Goal: Task Accomplishment & Management: Manage account settings

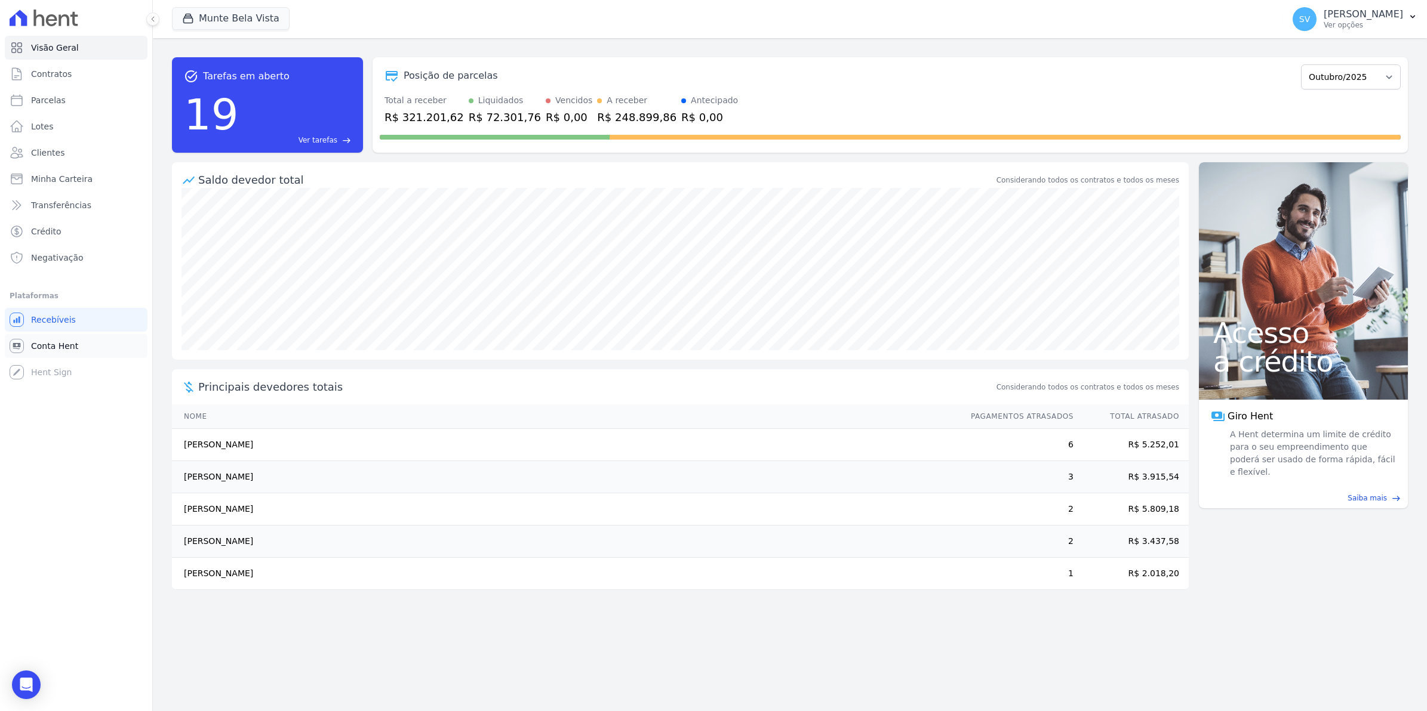
click at [50, 352] on link "Conta Hent" at bounding box center [76, 346] width 143 height 24
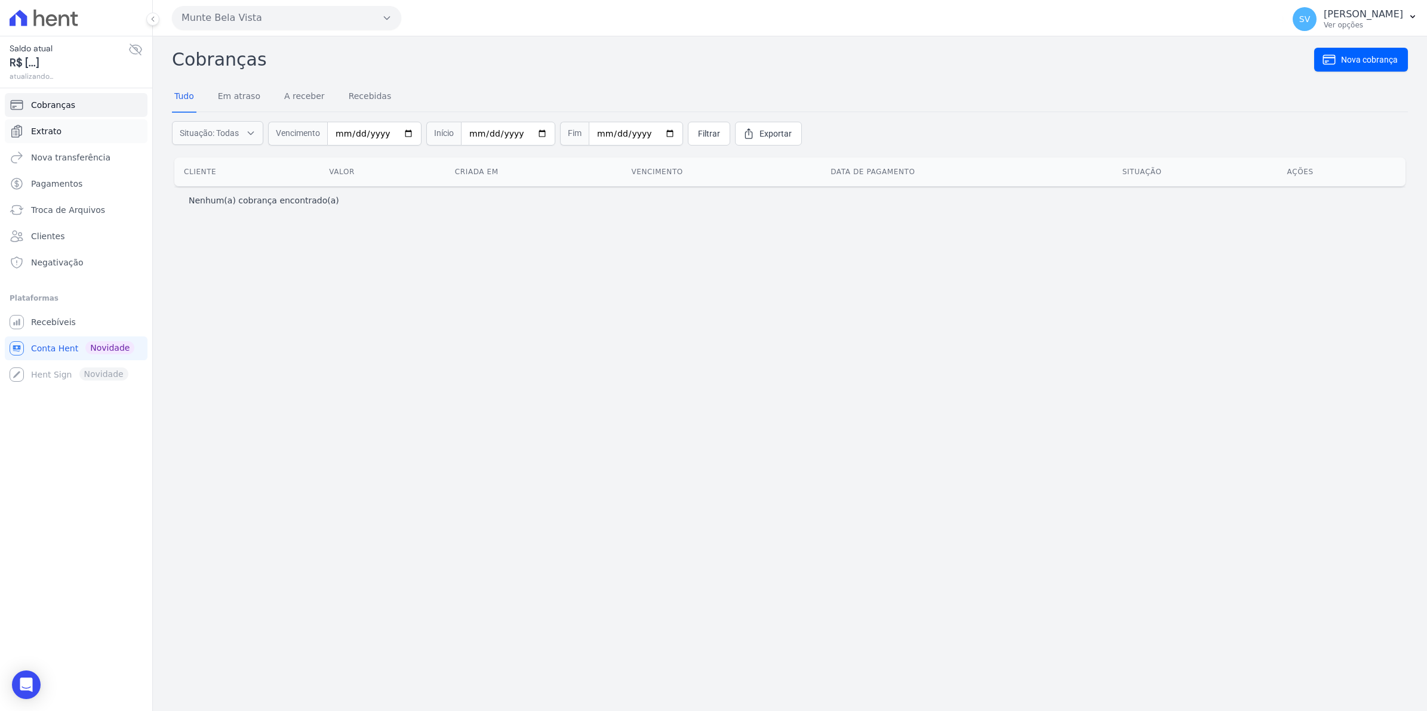
click at [41, 128] on span "Extrato" at bounding box center [46, 131] width 30 height 12
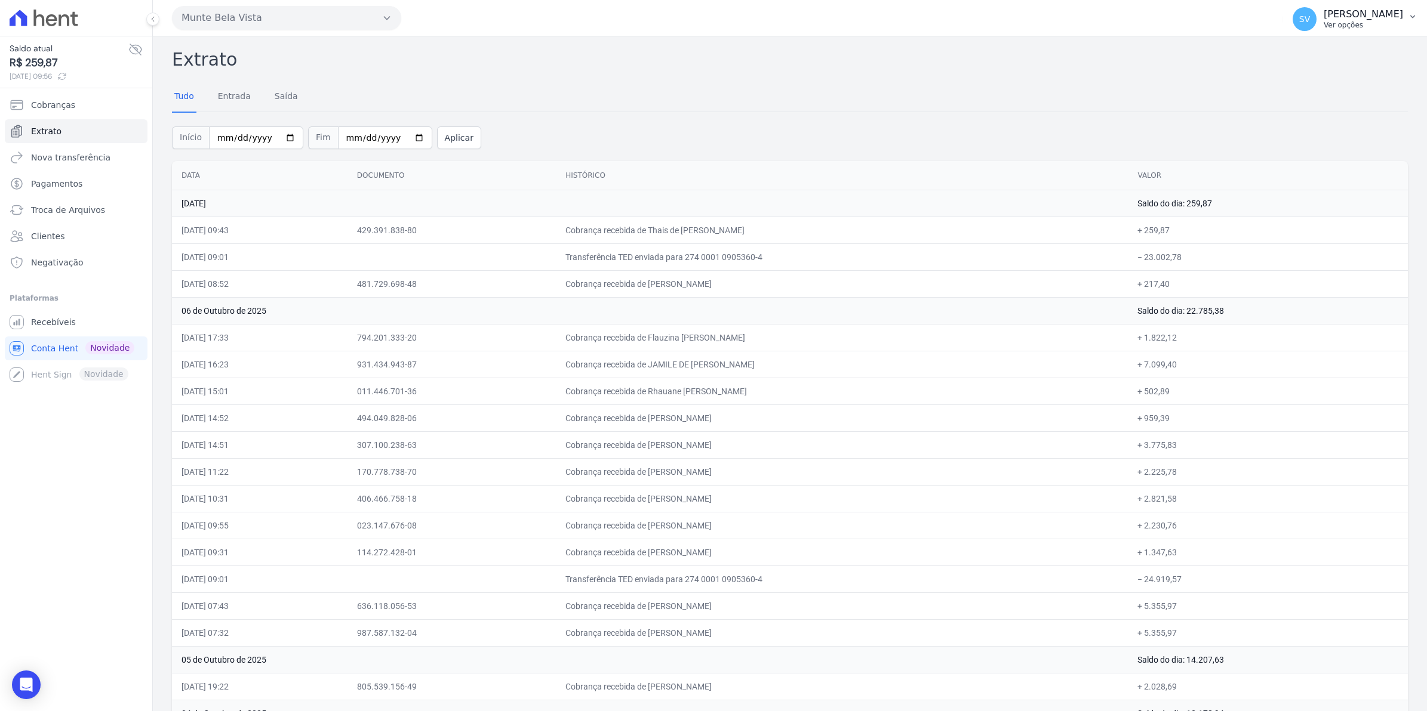
click at [1316, 30] on span "SV" at bounding box center [1304, 19] width 24 height 24
click at [53, 318] on span "Recebíveis" at bounding box center [53, 322] width 45 height 12
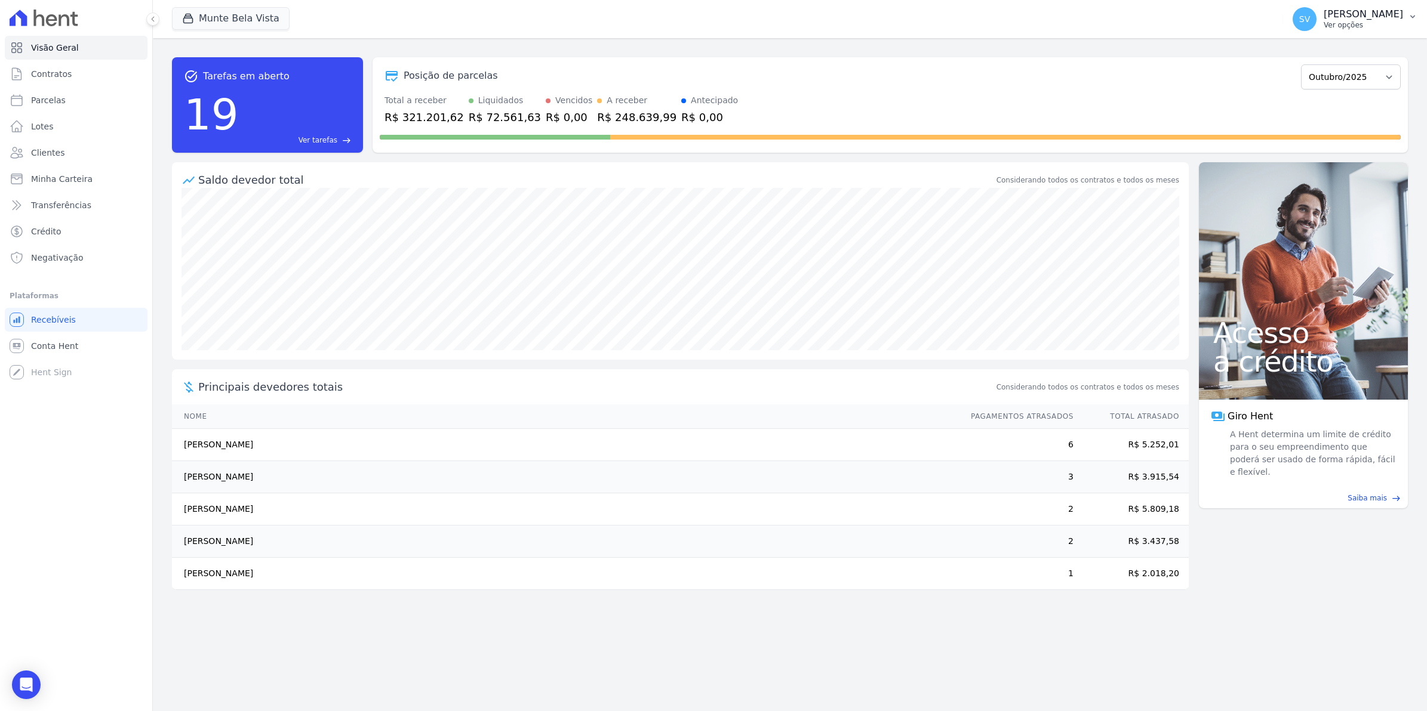
click at [1310, 19] on span "SV" at bounding box center [1304, 19] width 11 height 8
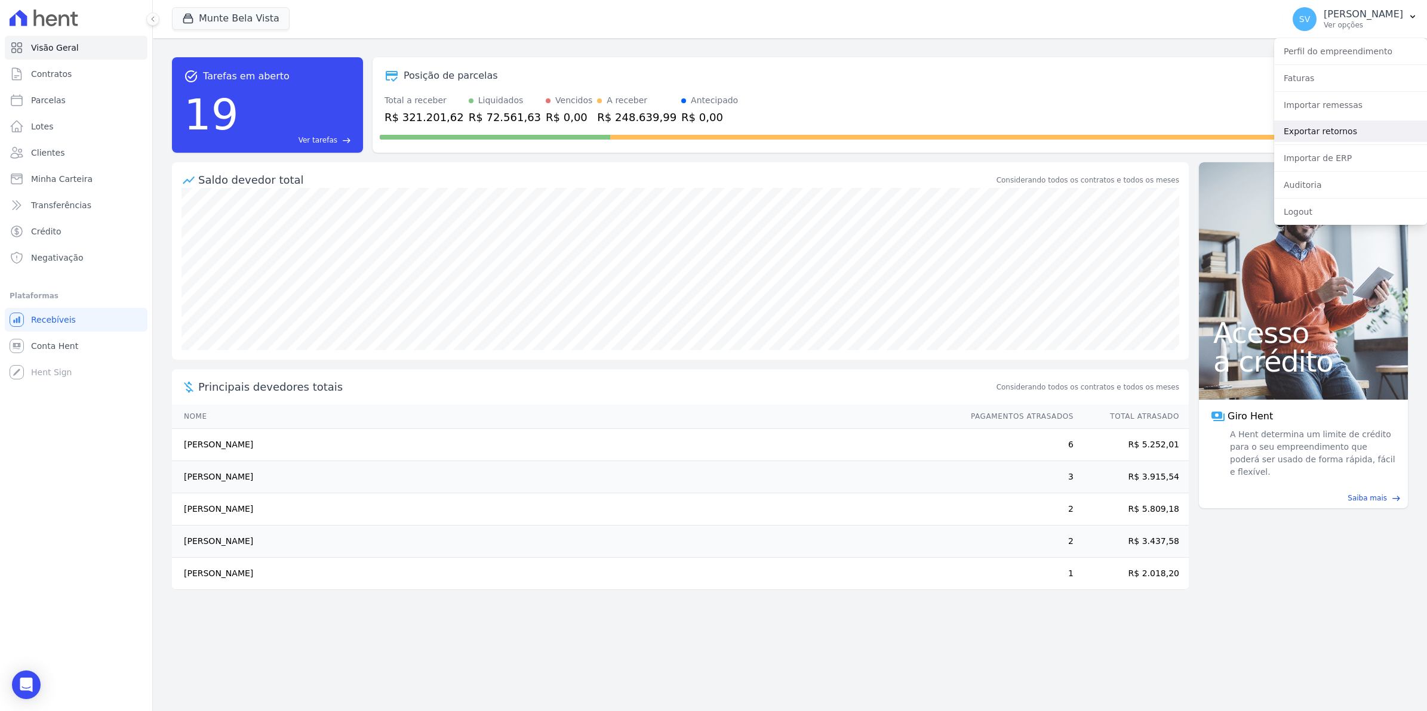
click at [1327, 128] on link "Exportar retornos" at bounding box center [1350, 131] width 153 height 21
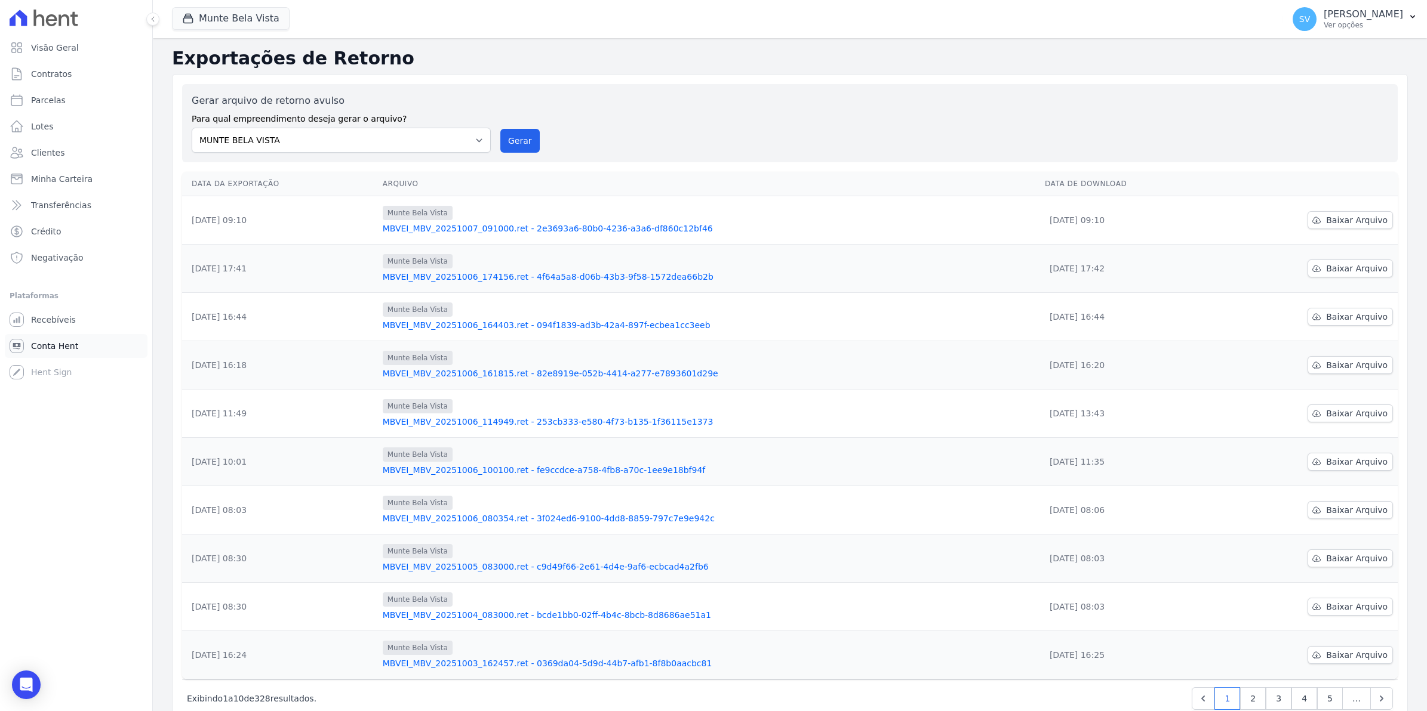
click at [64, 354] on link "Conta Hent" at bounding box center [76, 346] width 143 height 24
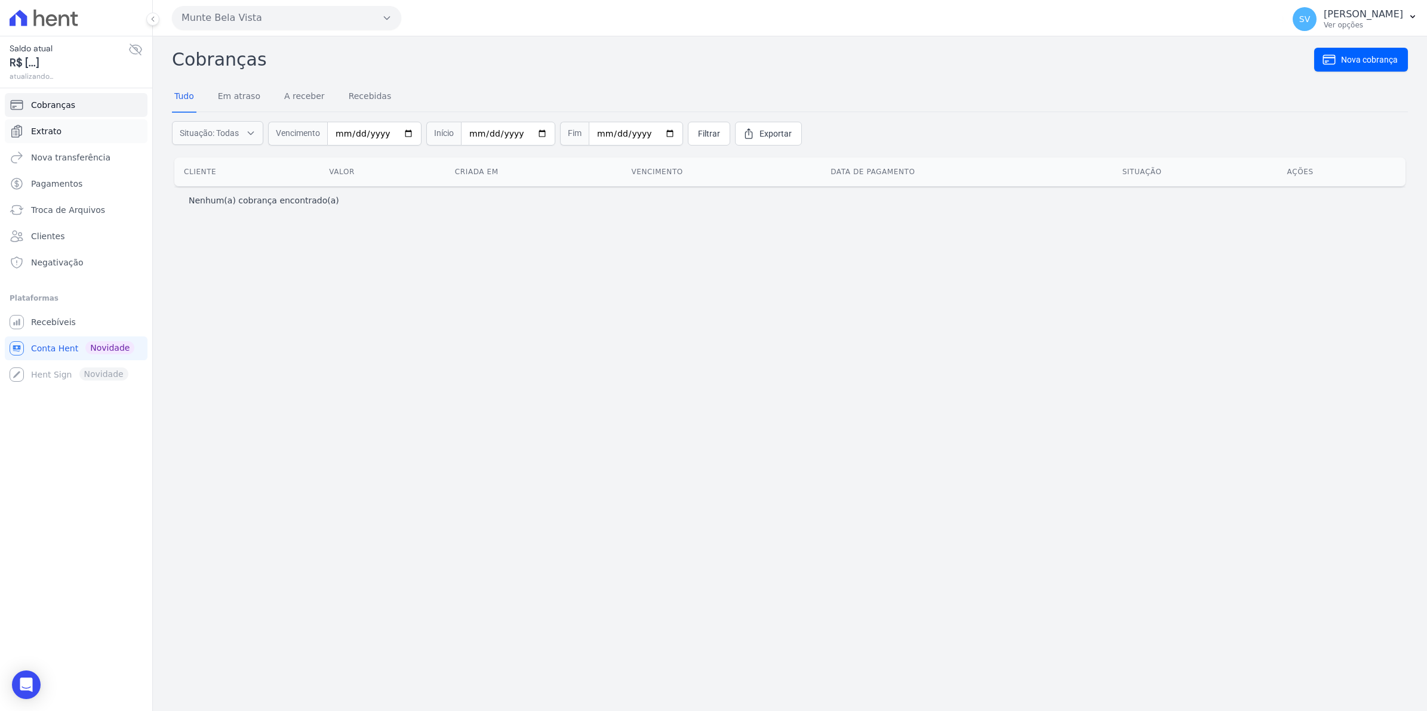
click at [42, 135] on span "Extrato" at bounding box center [46, 131] width 30 height 12
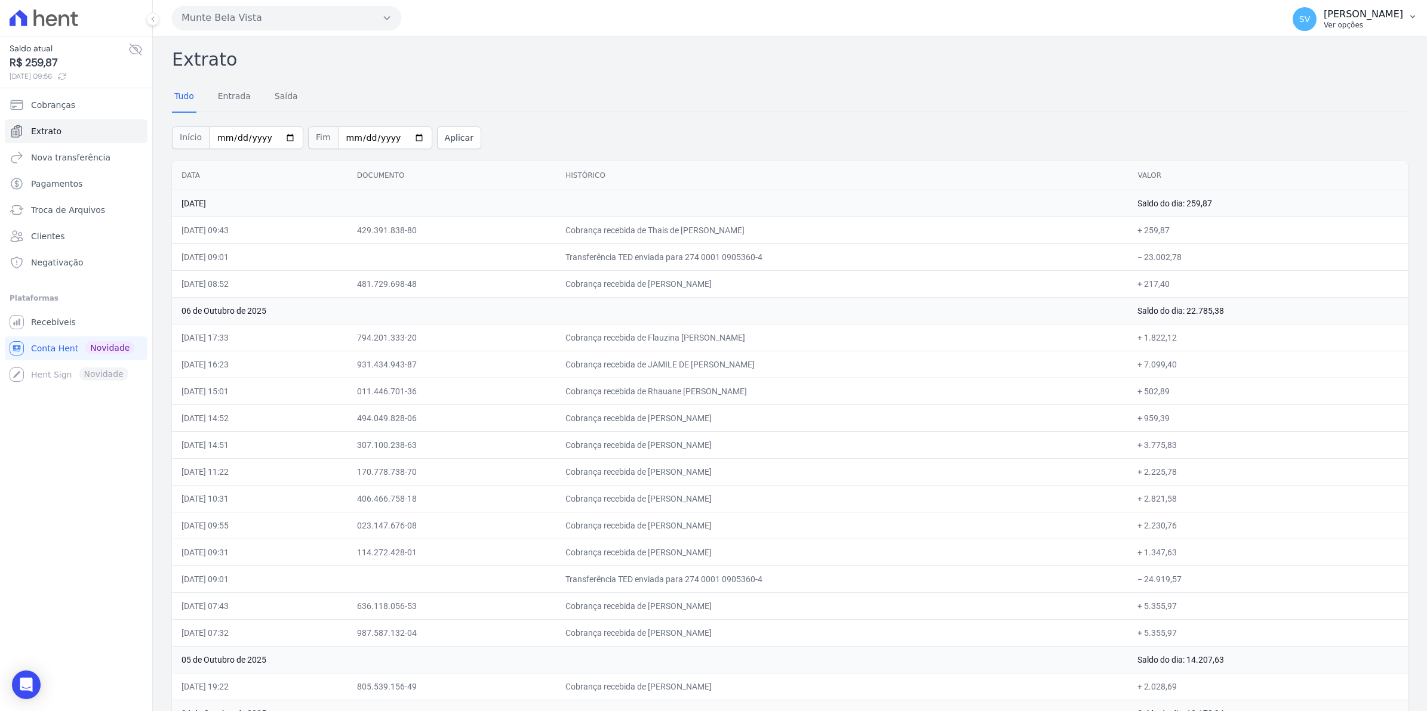
click at [1316, 27] on span "SV" at bounding box center [1304, 19] width 24 height 24
click at [31, 320] on span "Recebíveis" at bounding box center [53, 322] width 45 height 12
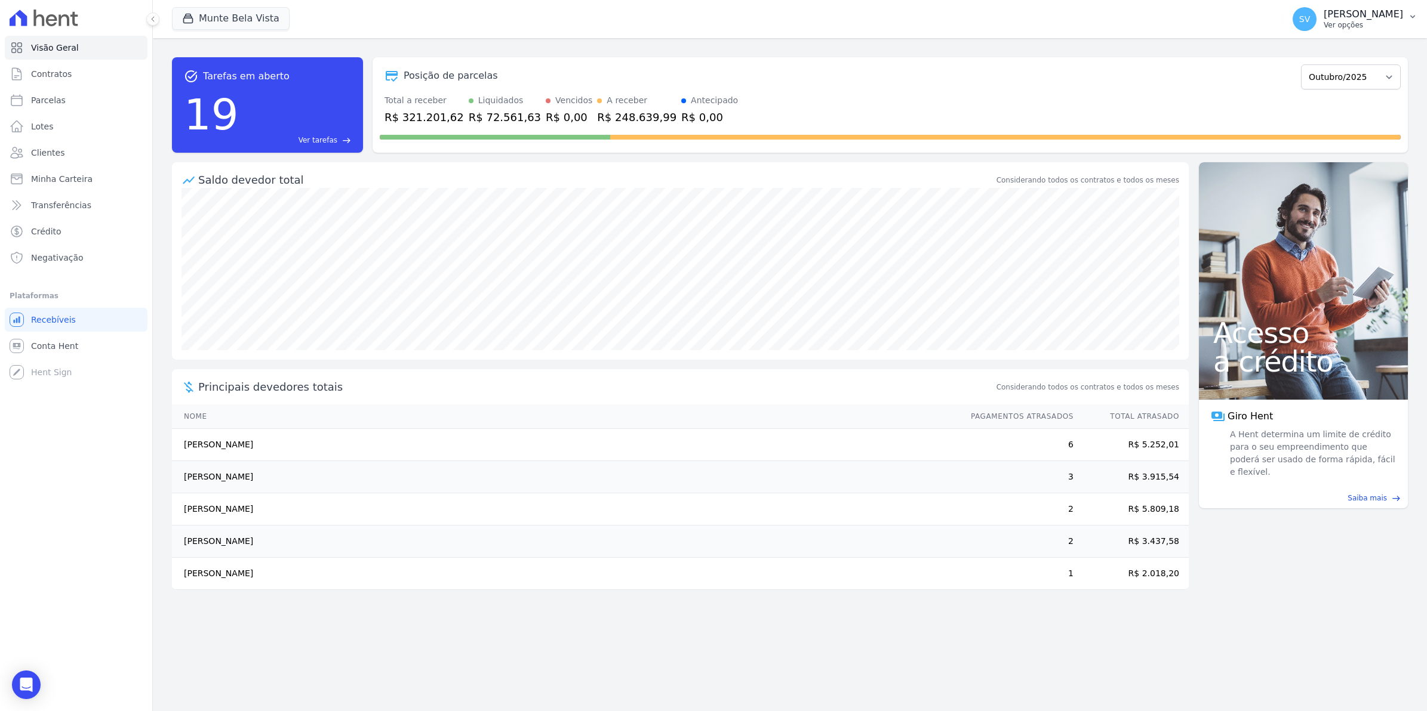
click at [1316, 18] on span "SV" at bounding box center [1304, 19] width 24 height 24
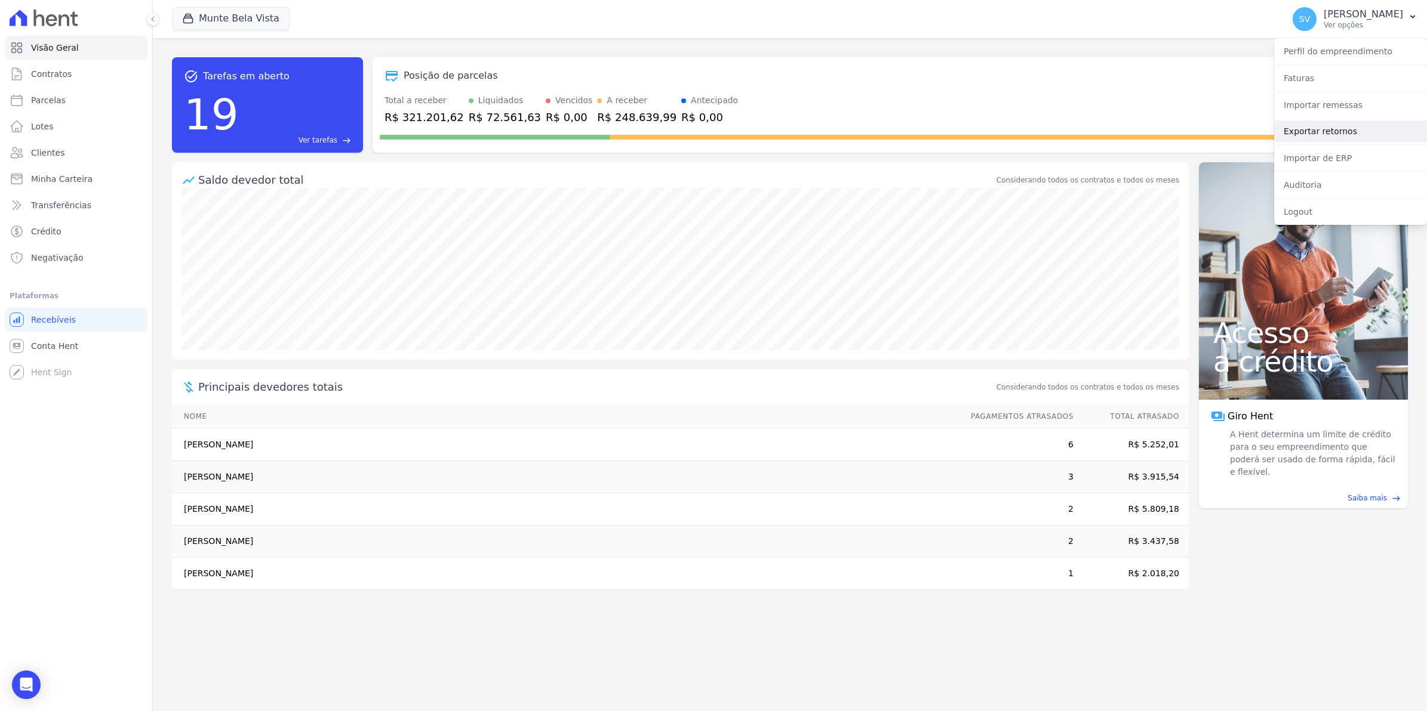
click at [1320, 125] on link "Exportar retornos" at bounding box center [1350, 131] width 153 height 21
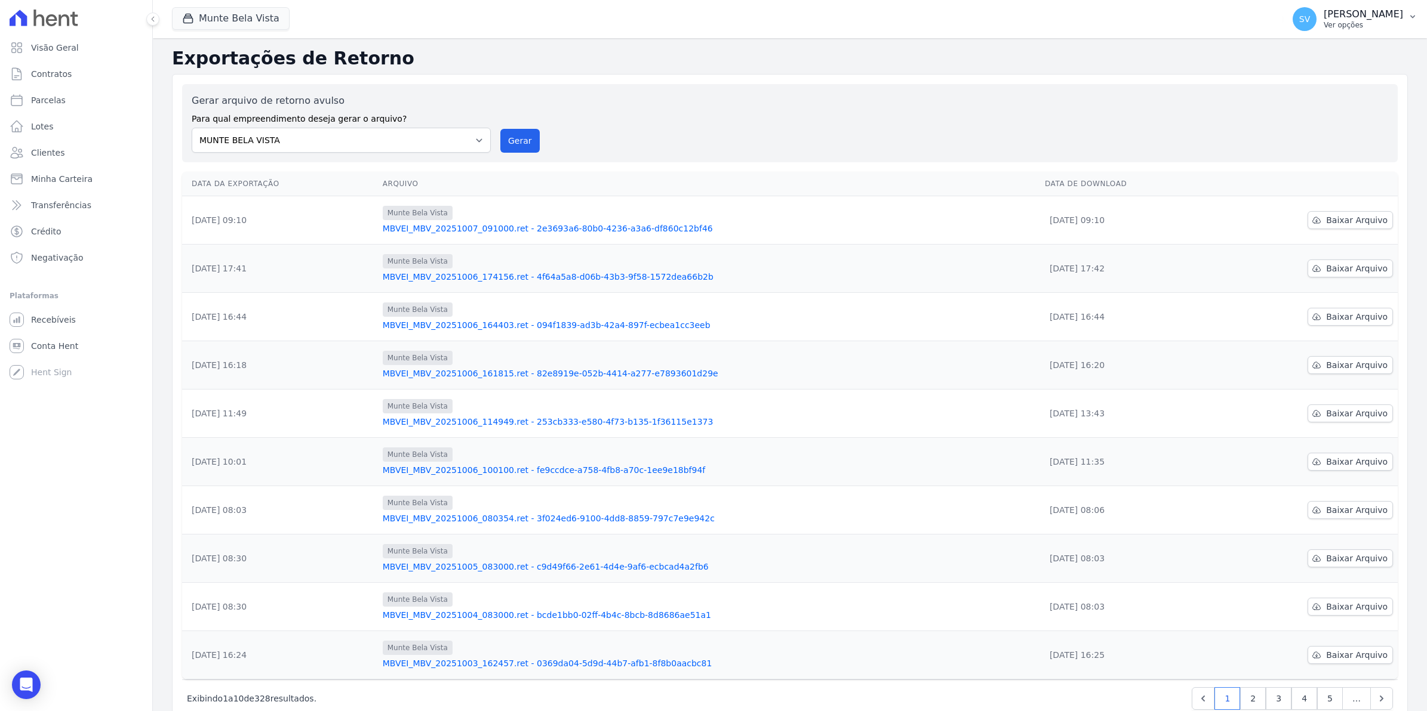
click at [1311, 27] on span "SV" at bounding box center [1304, 19] width 24 height 24
click at [1310, 127] on link "Exportar retornos" at bounding box center [1350, 131] width 153 height 21
click at [1356, 222] on span "Baixar Arquivo" at bounding box center [1356, 220] width 61 height 12
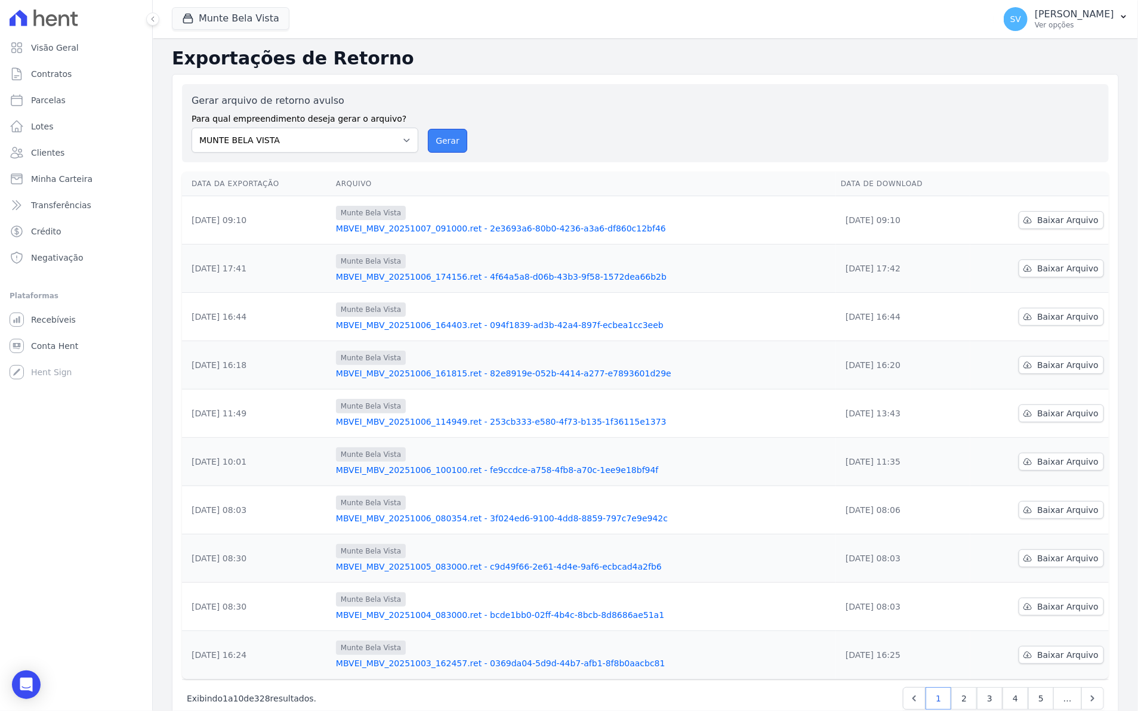
click at [439, 139] on button "Gerar" at bounding box center [447, 141] width 39 height 24
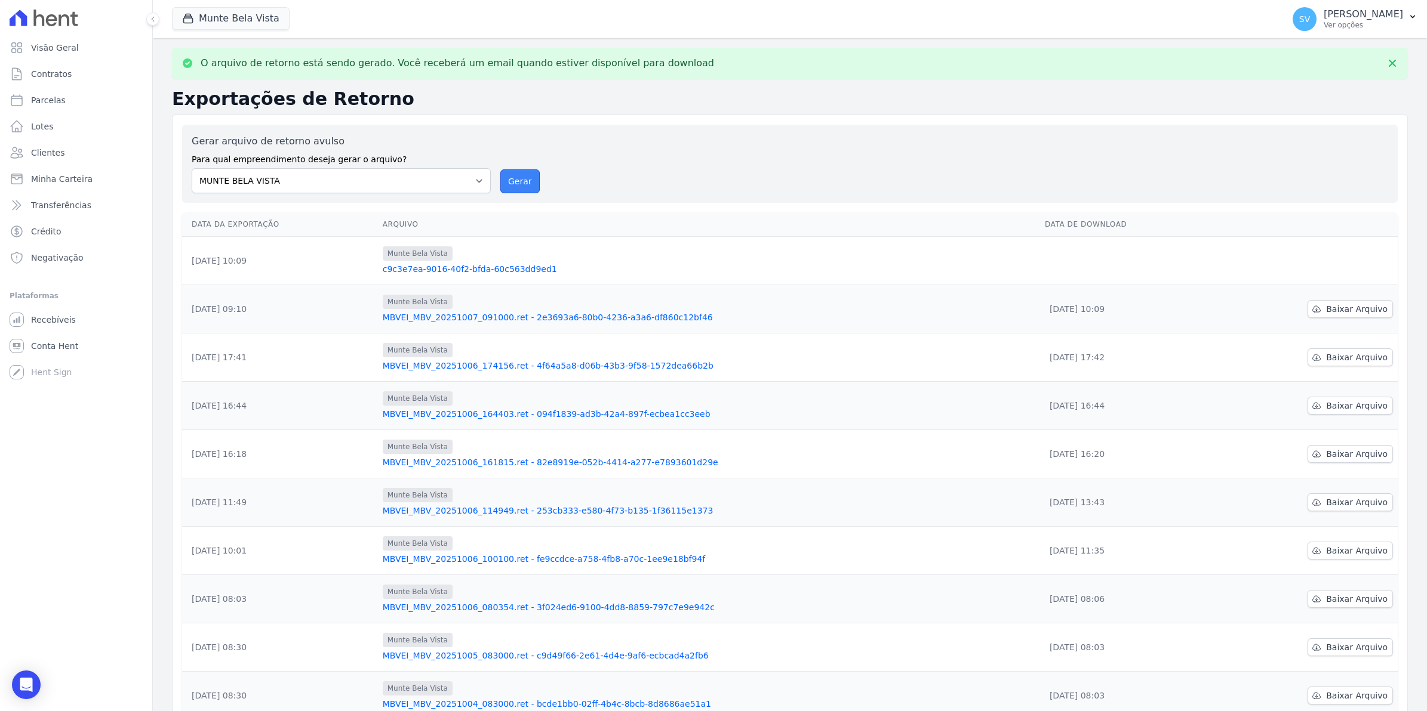
click at [521, 183] on button "Gerar" at bounding box center [519, 182] width 39 height 24
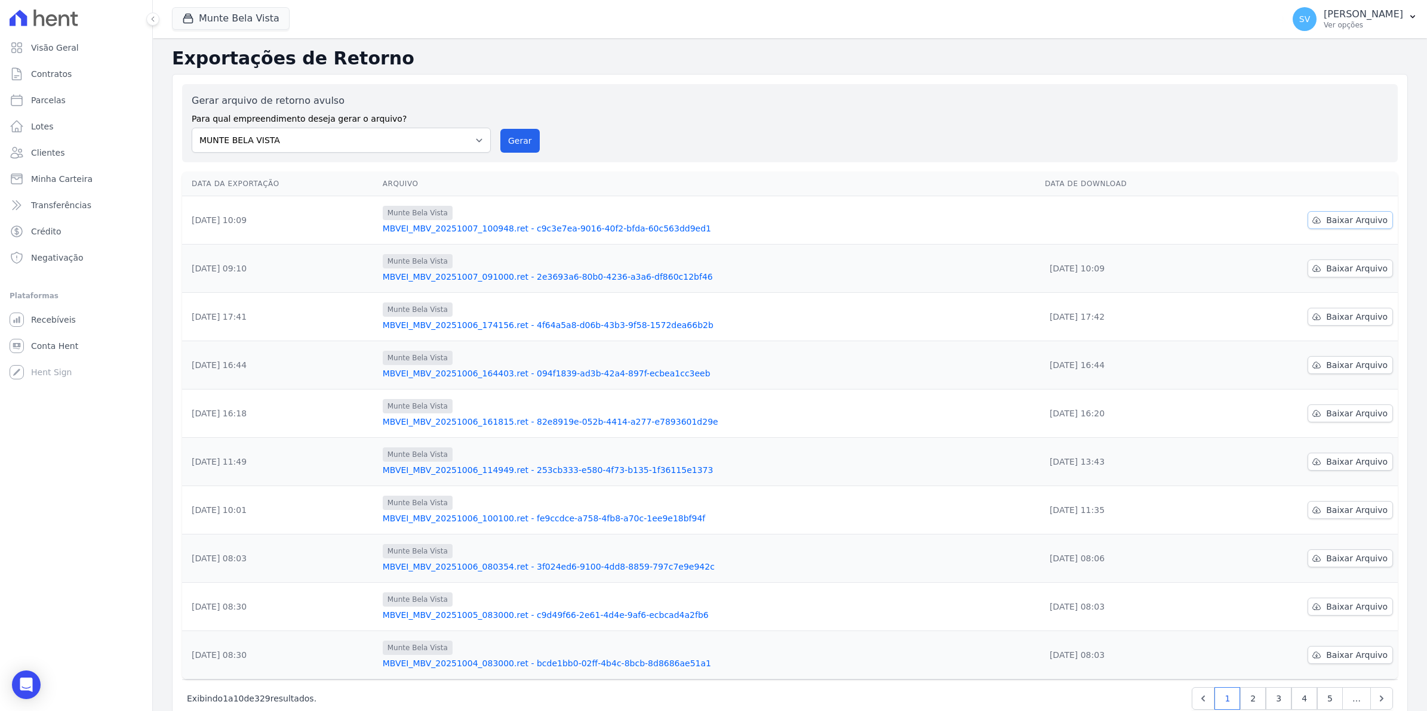
click at [1348, 224] on span "Baixar Arquivo" at bounding box center [1356, 220] width 61 height 12
click at [1336, 218] on span "Baixar Arquivo" at bounding box center [1356, 220] width 61 height 12
click at [48, 322] on span "Recebíveis" at bounding box center [53, 320] width 45 height 12
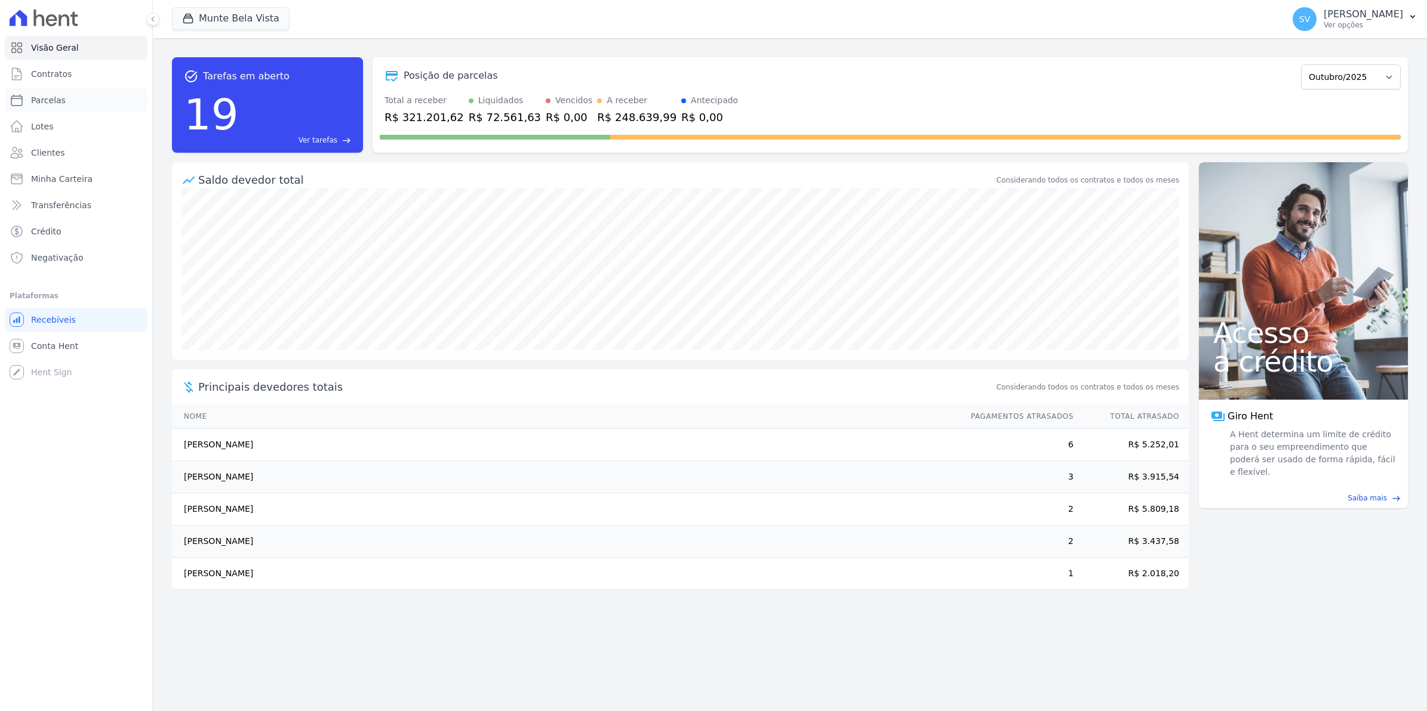
click at [51, 101] on span "Parcelas" at bounding box center [48, 100] width 35 height 12
select select
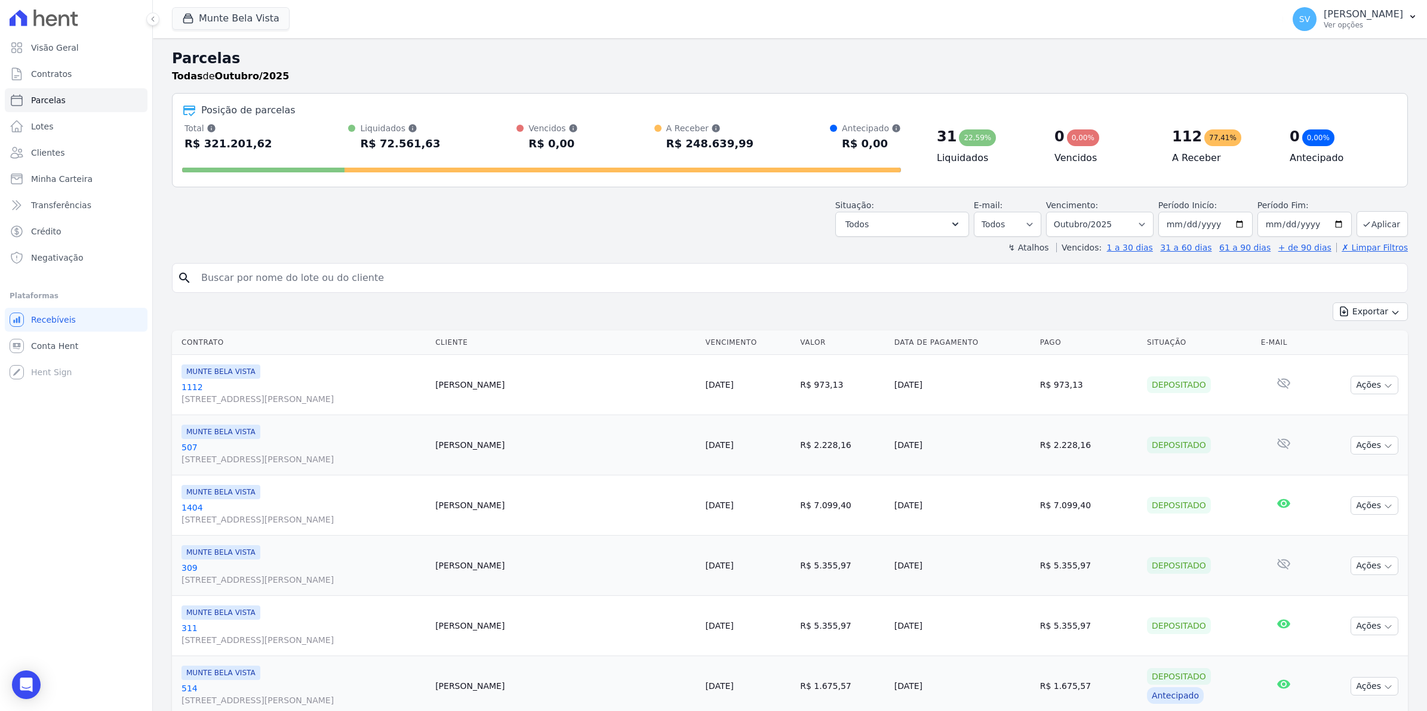
click at [229, 278] on input "search" at bounding box center [798, 278] width 1208 height 24
type input "CAIO"
select select
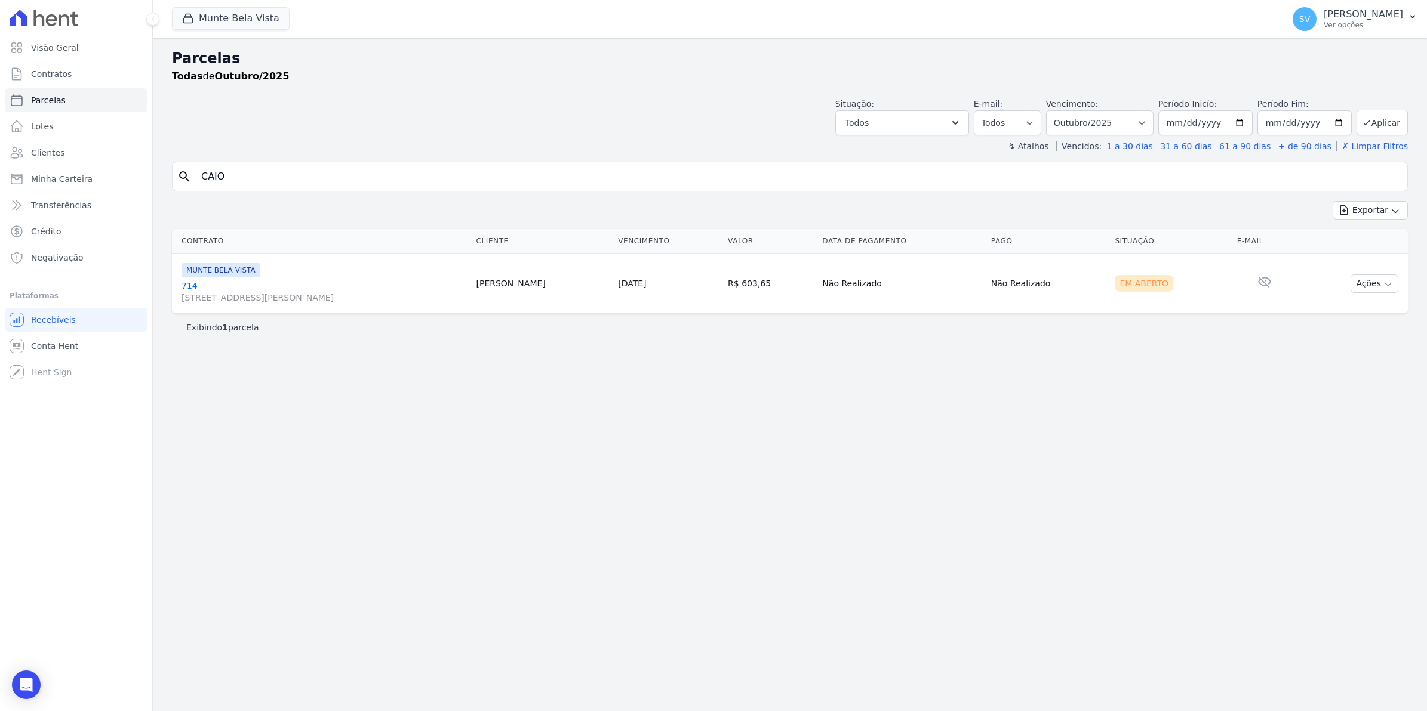
click at [192, 284] on link "714 [STREET_ADDRESS][PERSON_NAME]" at bounding box center [323, 292] width 285 height 24
